Goal: Task Accomplishment & Management: Use online tool/utility

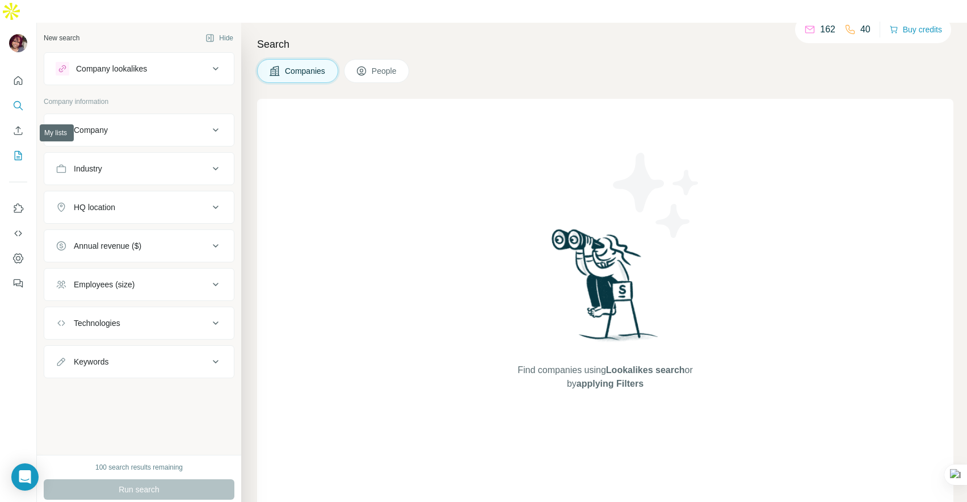
click at [18, 145] on button "My lists" at bounding box center [18, 155] width 18 height 20
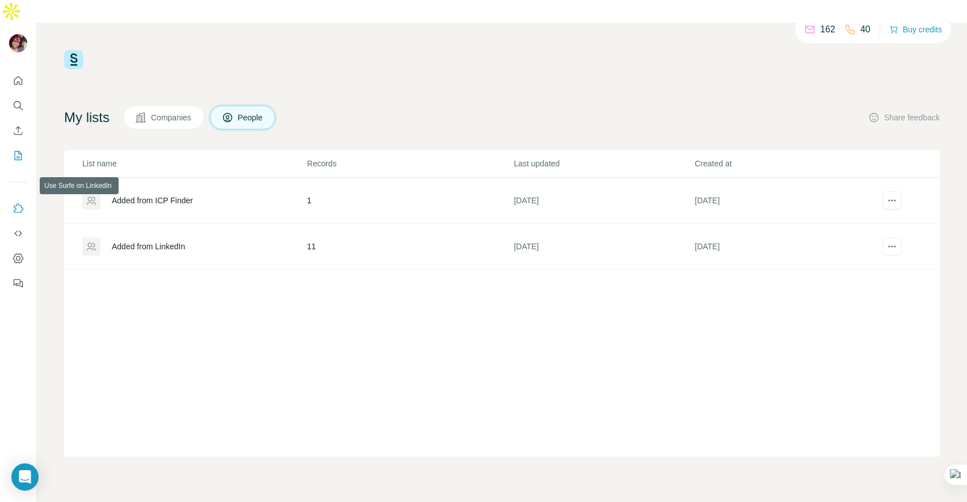
click at [18, 203] on icon "Use Surfe on LinkedIn" at bounding box center [17, 208] width 11 height 11
click at [17, 256] on icon "Dashboard" at bounding box center [18, 258] width 5 height 5
click at [17, 125] on icon "Enrich CSV" at bounding box center [17, 130] width 11 height 11
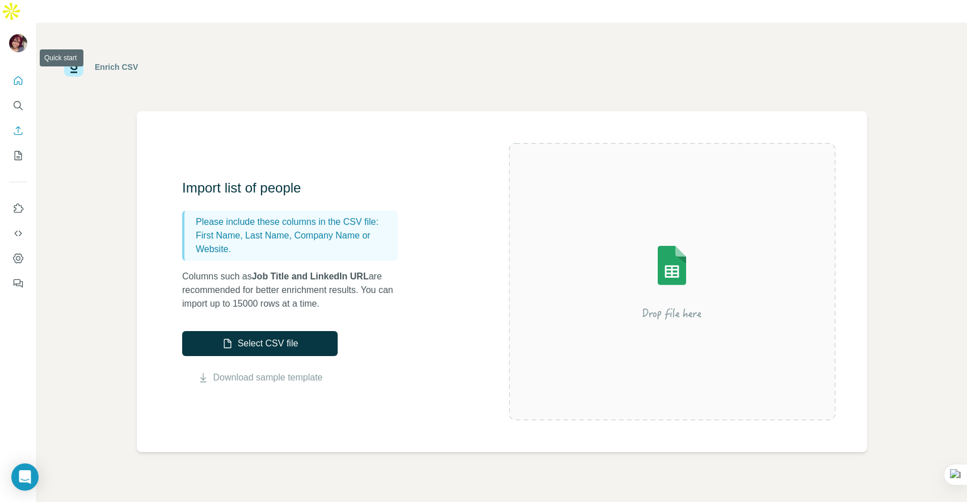
click at [18, 75] on icon "Quick start" at bounding box center [17, 80] width 11 height 11
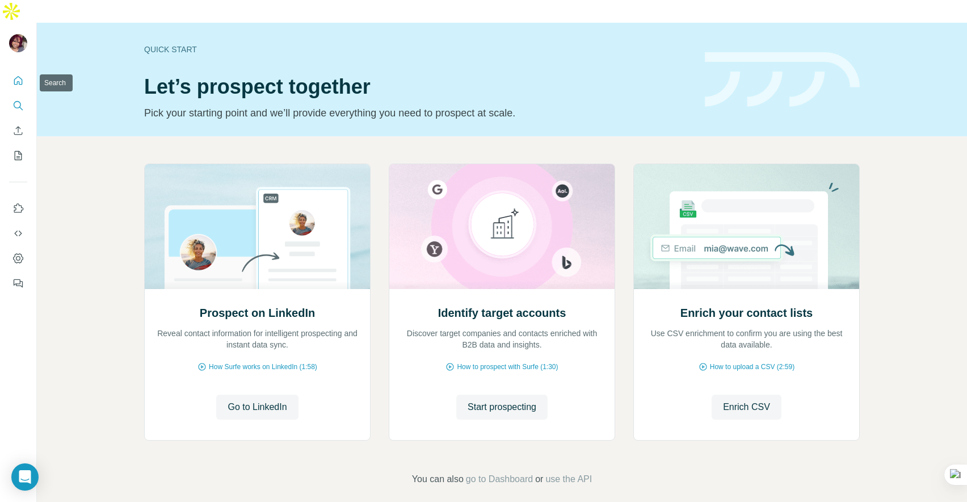
click at [13, 100] on icon "Search" at bounding box center [17, 105] width 11 height 11
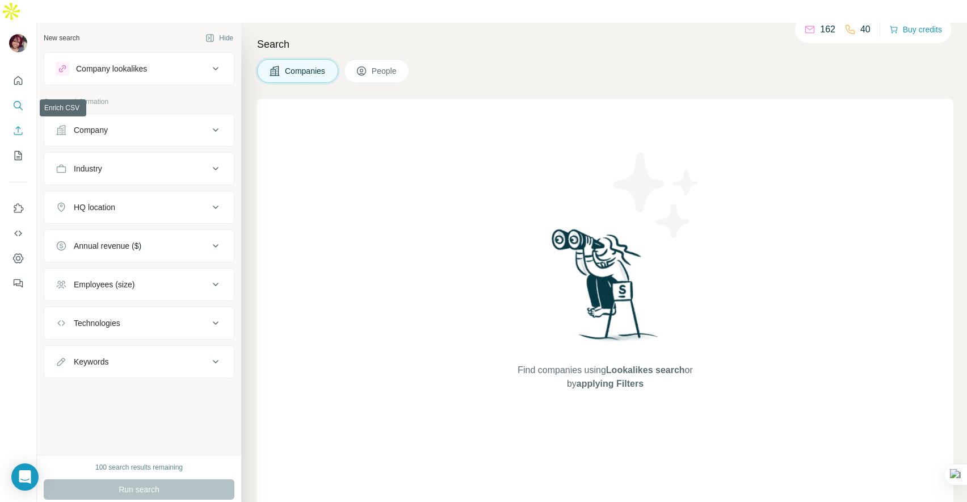
click at [19, 125] on icon "Enrich CSV" at bounding box center [17, 130] width 11 height 11
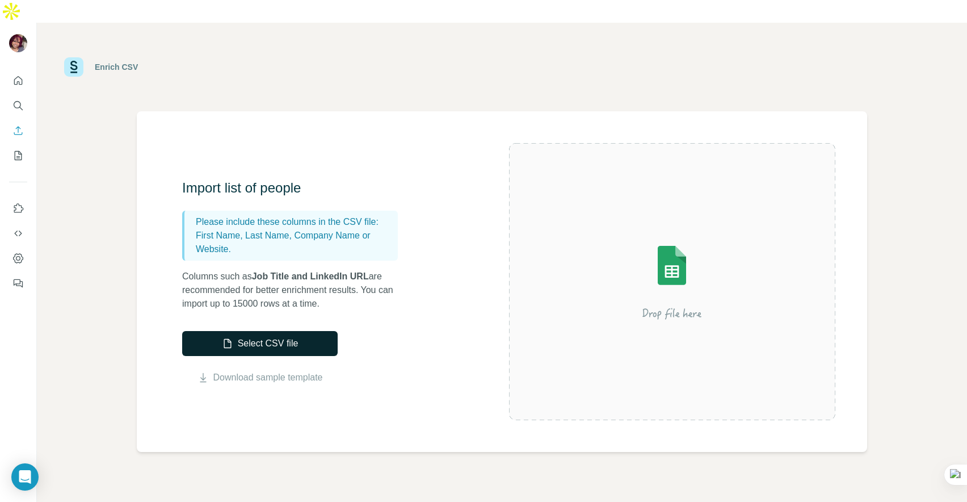
click at [289, 331] on button "Select CSV file" at bounding box center [260, 343] width 156 height 25
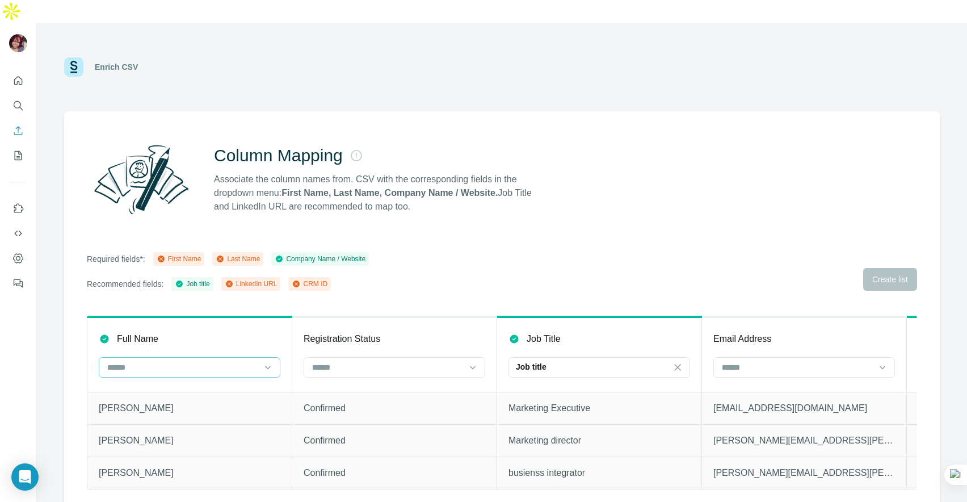
click at [220, 361] on input at bounding box center [182, 367] width 153 height 12
click at [245, 332] on div "Full Name" at bounding box center [190, 339] width 182 height 14
click at [381, 361] on input at bounding box center [387, 367] width 153 height 12
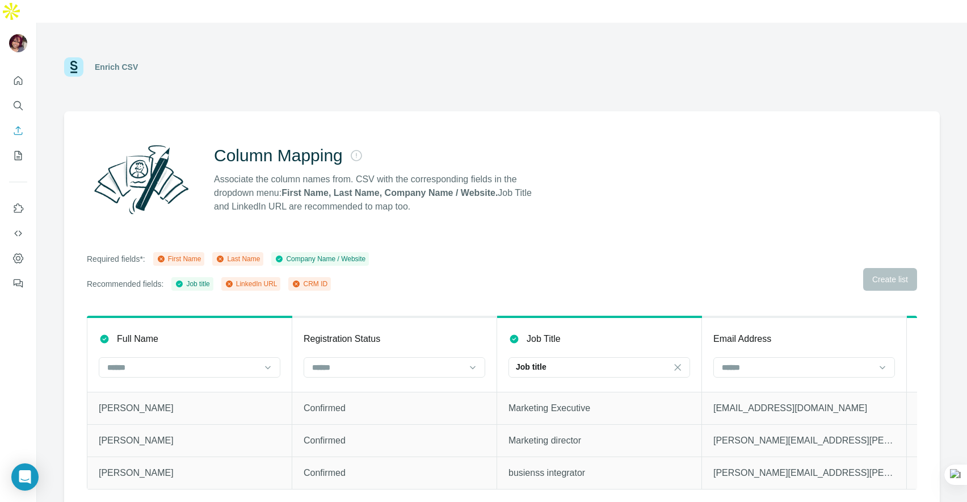
click at [175, 71] on div "Enrich CSV" at bounding box center [502, 67] width 930 height 89
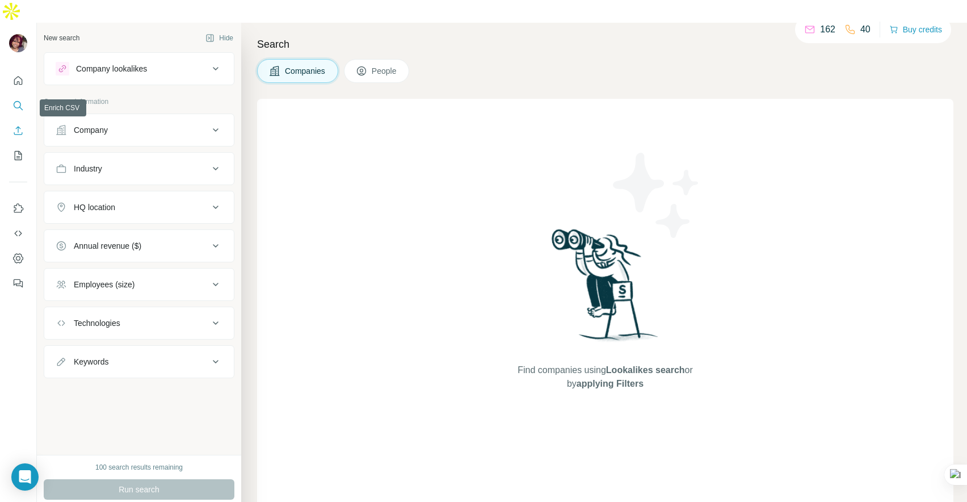
click at [16, 125] on icon "Enrich CSV" at bounding box center [17, 130] width 11 height 11
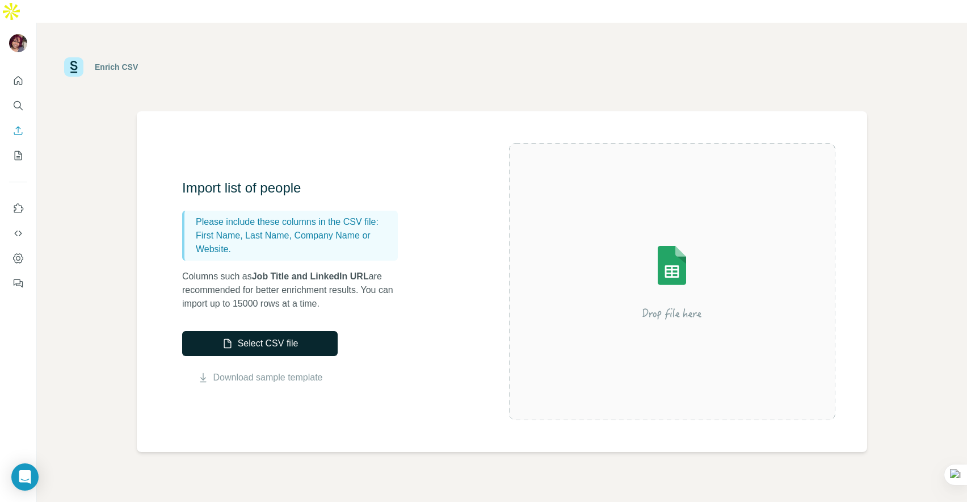
click at [272, 331] on button "Select CSV file" at bounding box center [260, 343] width 156 height 25
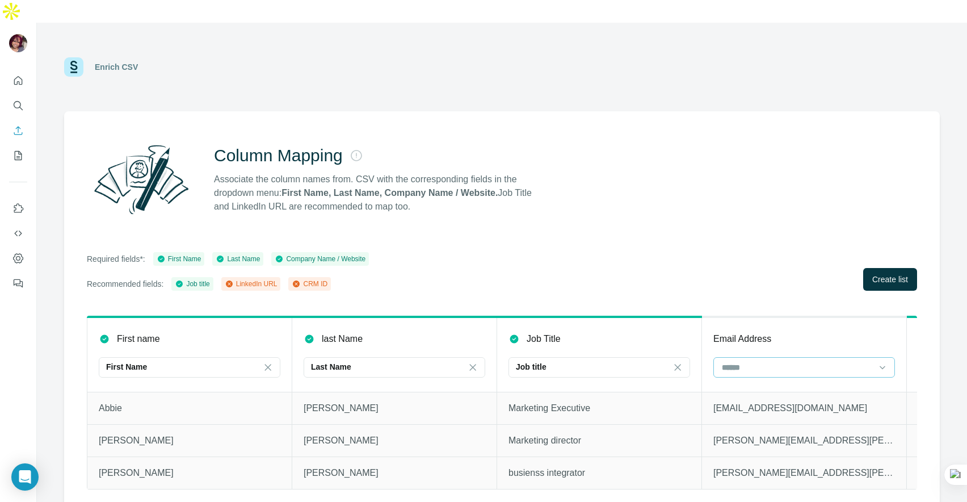
click at [774, 361] on input at bounding box center [797, 367] width 153 height 12
click at [797, 332] on div "Email Address" at bounding box center [804, 339] width 182 height 14
click at [446, 252] on div "Required fields*: First Name Last Name Company Name / Website Recommended field…" at bounding box center [502, 271] width 830 height 39
click at [884, 274] on span "Create list" at bounding box center [890, 279] width 36 height 11
